Goal: Check status: Check status

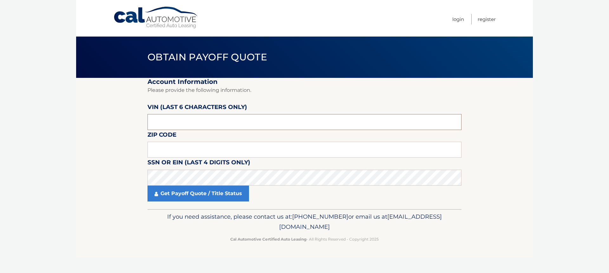
click at [170, 122] on input "text" at bounding box center [305, 122] width 314 height 16
type input "143360"
click at [189, 150] on input "text" at bounding box center [305, 150] width 314 height 16
type input "08012"
click at [180, 193] on link "Get Payoff Quote / Title Status" at bounding box center [199, 193] width 102 height 16
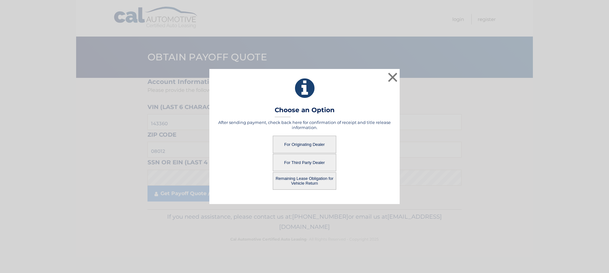
click at [304, 144] on button "For Originating Dealer" at bounding box center [304, 143] width 63 height 17
click at [303, 145] on button "For Originating Dealer" at bounding box center [304, 143] width 63 height 17
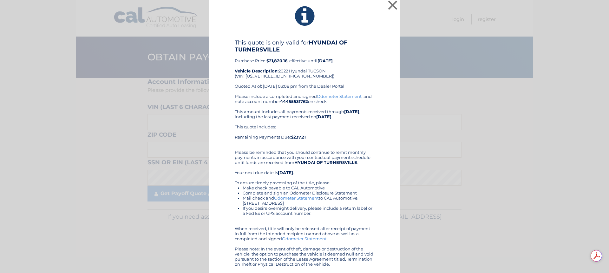
scroll to position [5, 0]
